Goal: Navigation & Orientation: Go to known website

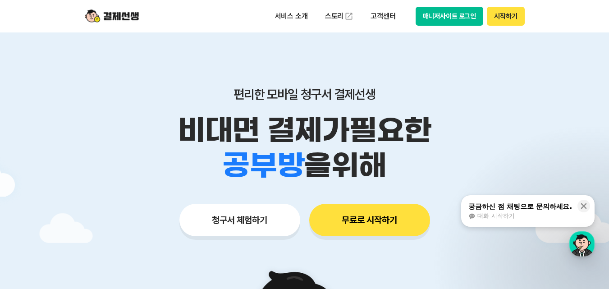
click at [507, 13] on button "시작하기" at bounding box center [505, 16] width 37 height 19
